Goal: Find specific page/section: Find specific page/section

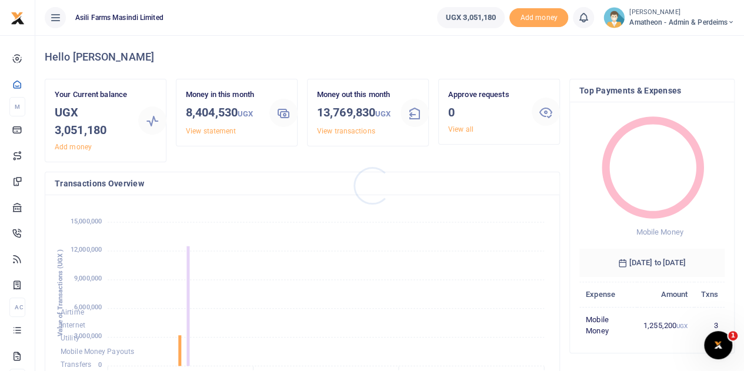
scroll to position [9, 9]
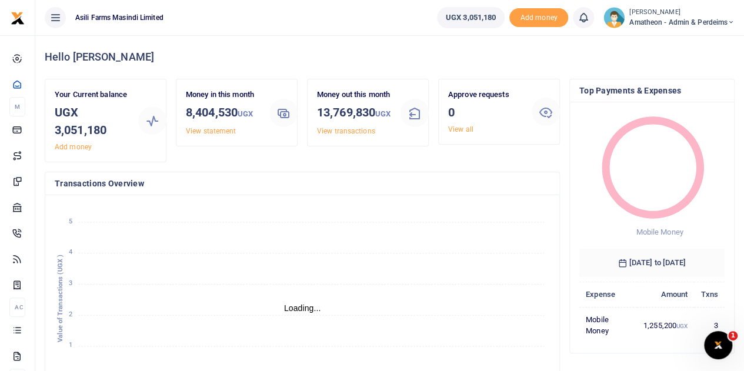
scroll to position [9, 9]
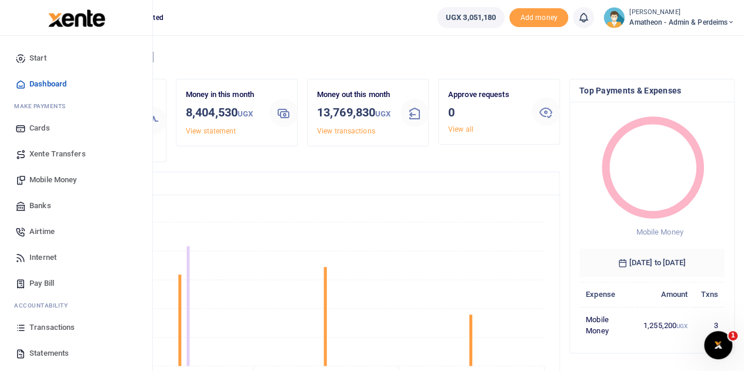
click at [39, 328] on span "Transactions" at bounding box center [51, 328] width 45 height 12
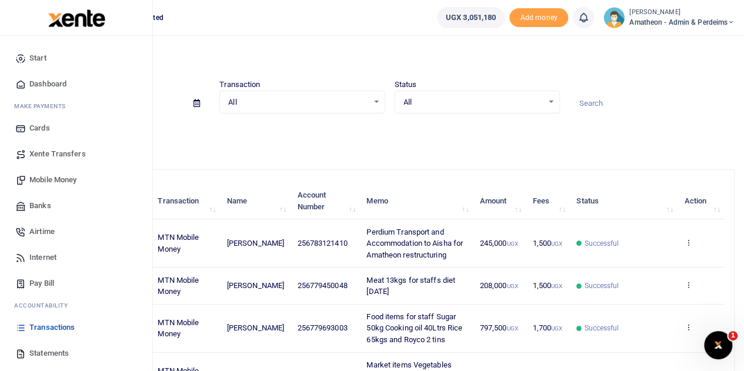
click at [31, 351] on span "Statements" at bounding box center [48, 354] width 39 height 12
